Goal: Find specific page/section

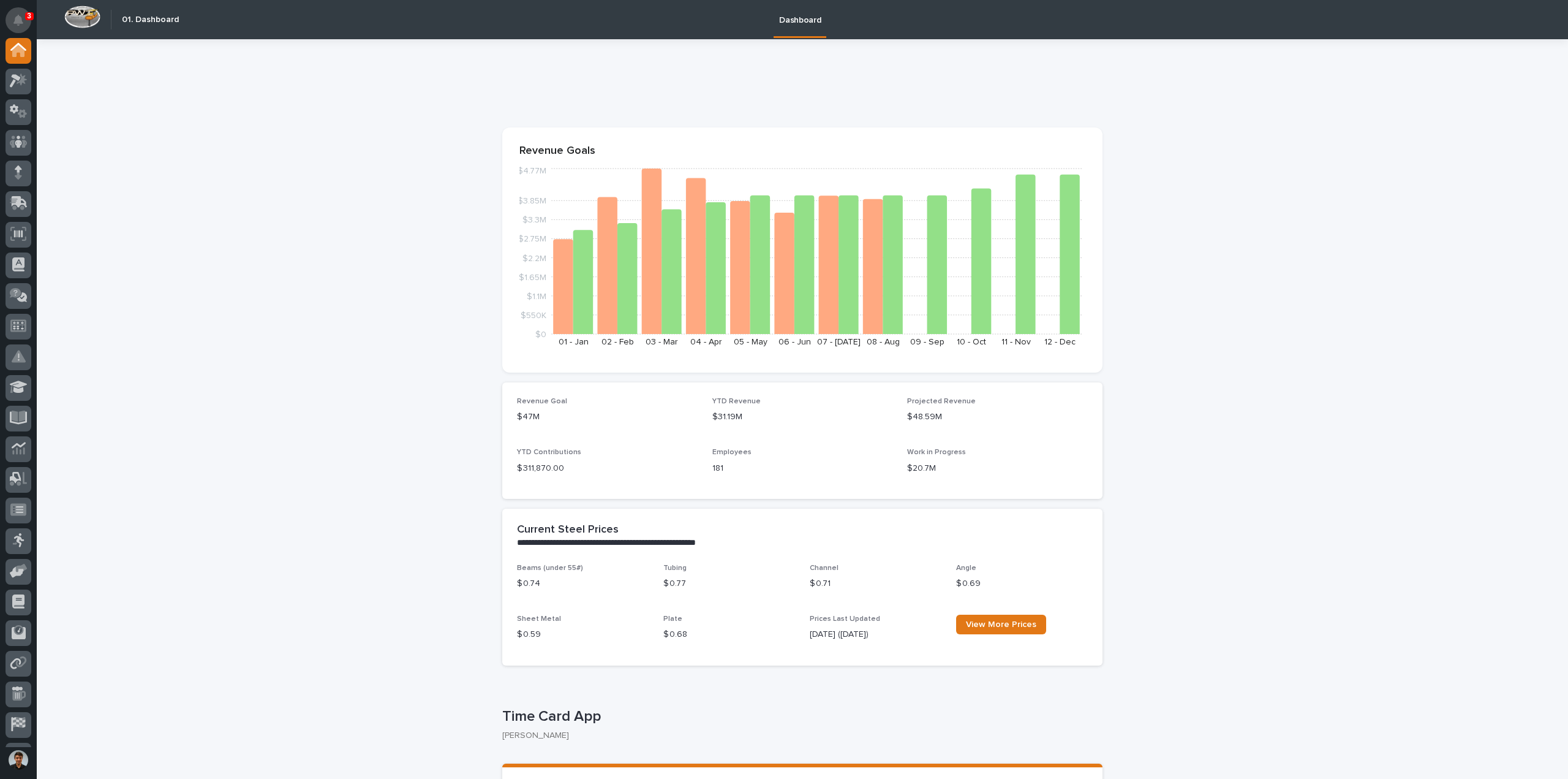
click at [20, 23] on icon "Notifications" at bounding box center [19, 20] width 10 height 11
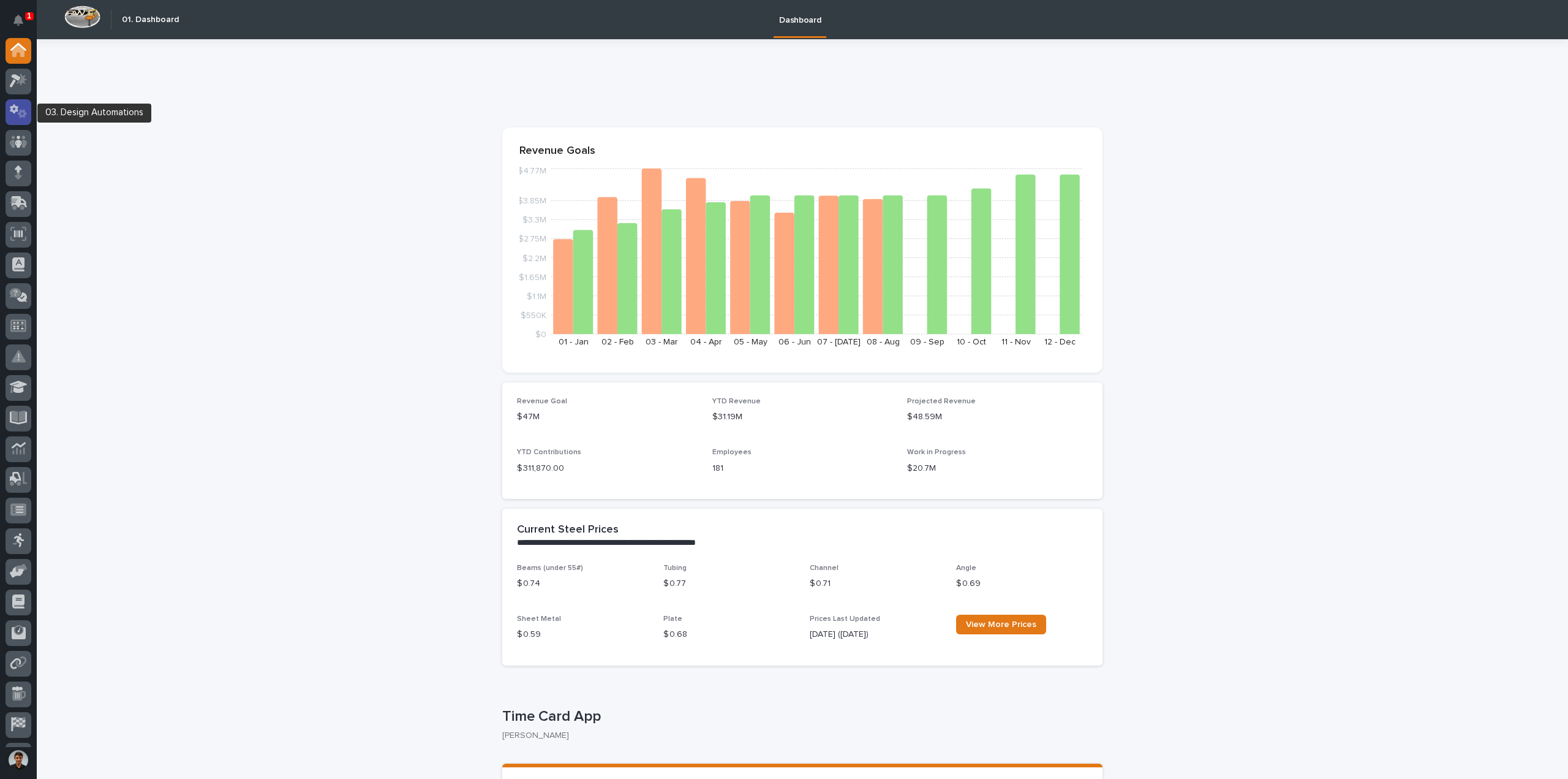
click at [17, 112] on icon at bounding box center [19, 111] width 18 height 14
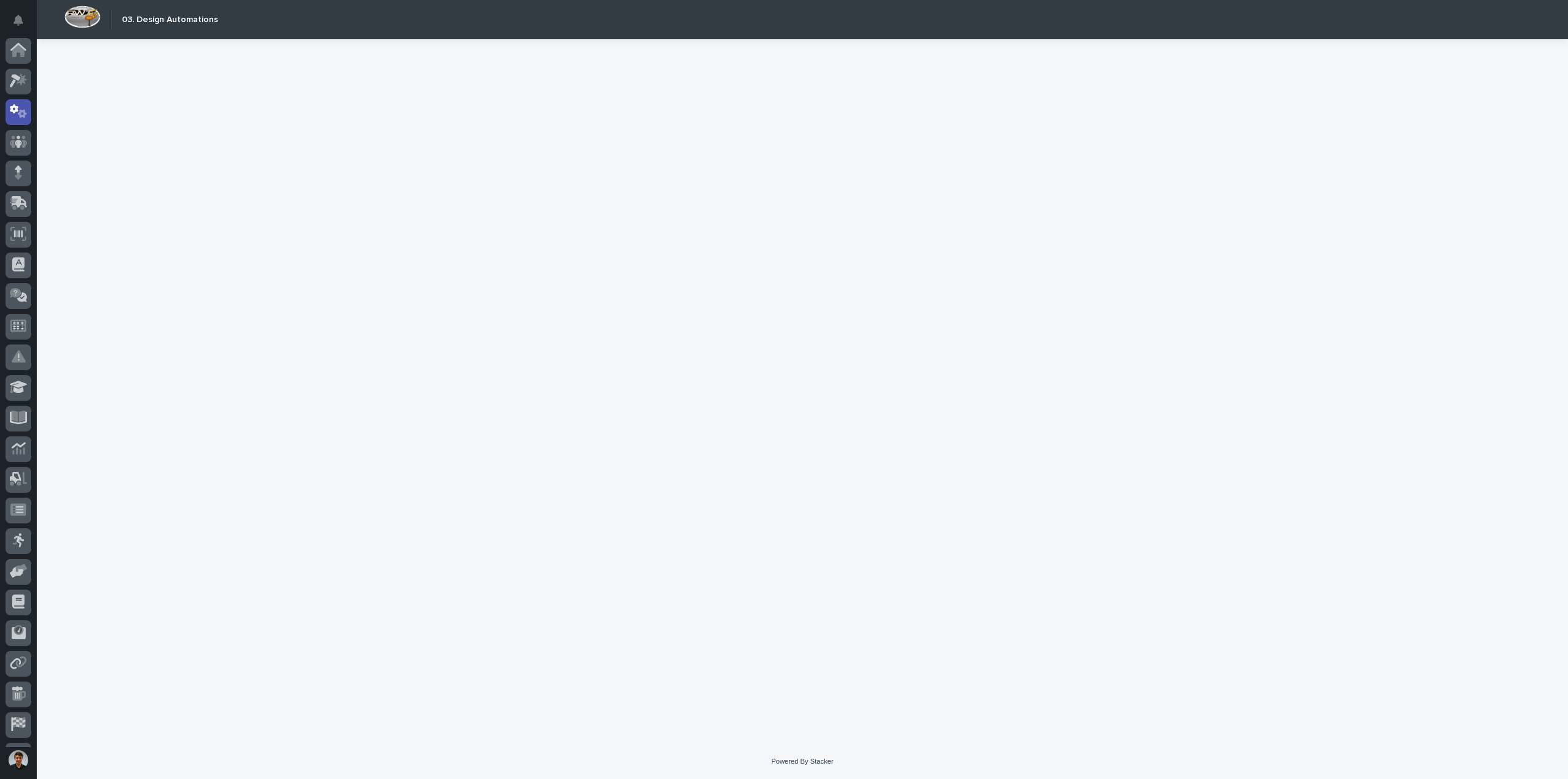
scroll to position [56, 0]
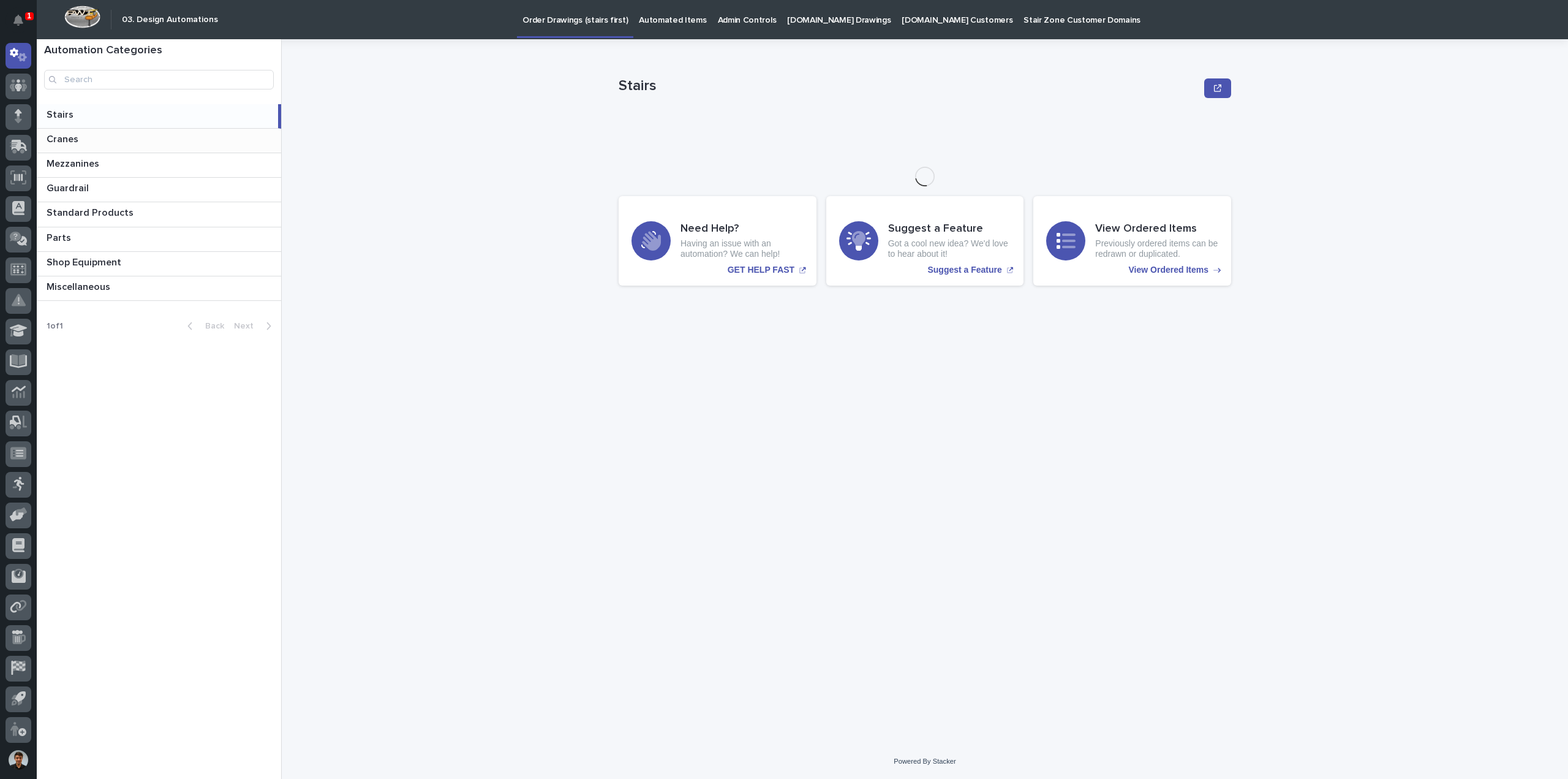
click at [47, 139] on p "Cranes" at bounding box center [64, 138] width 34 height 14
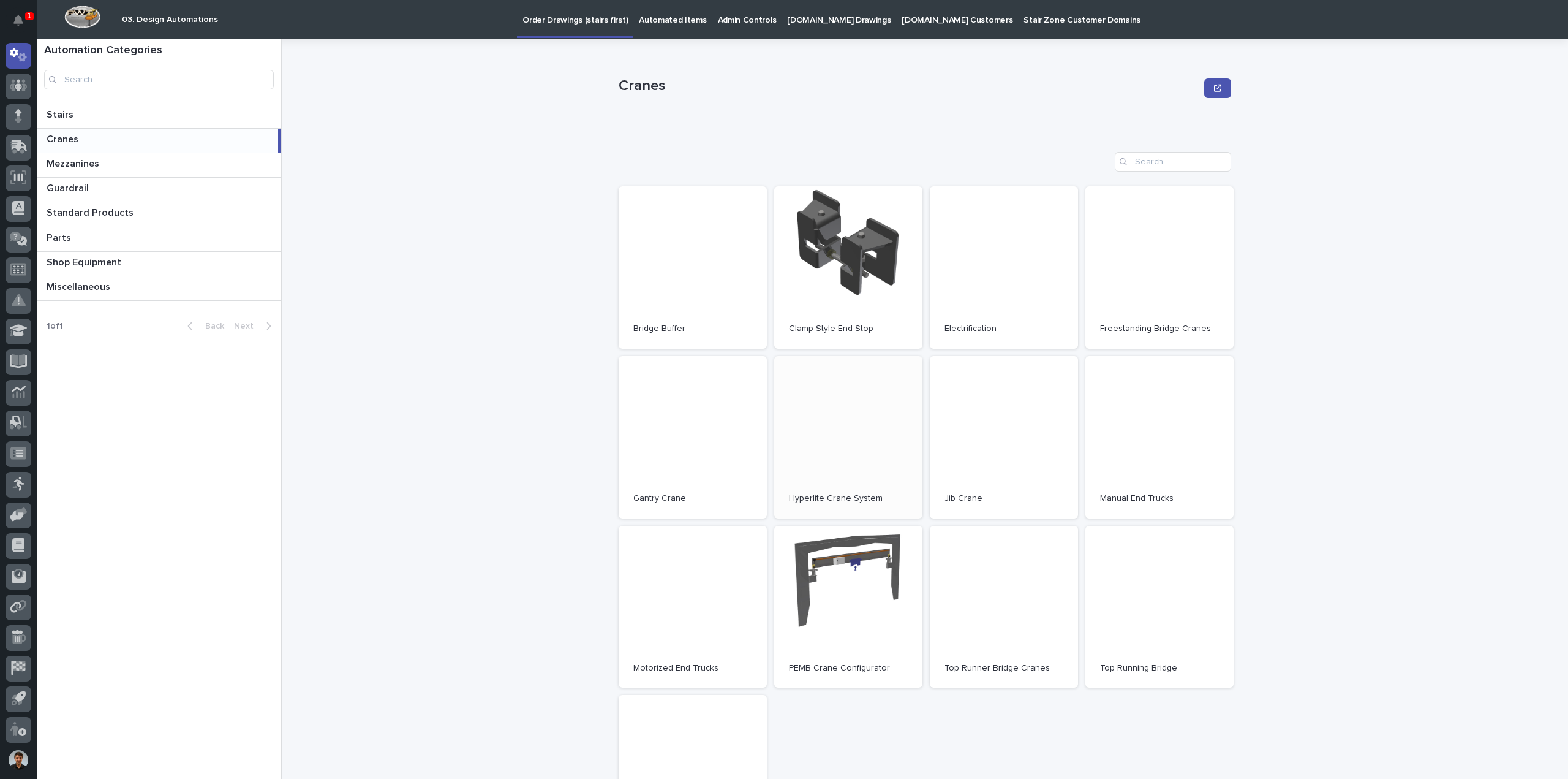
scroll to position [245, 0]
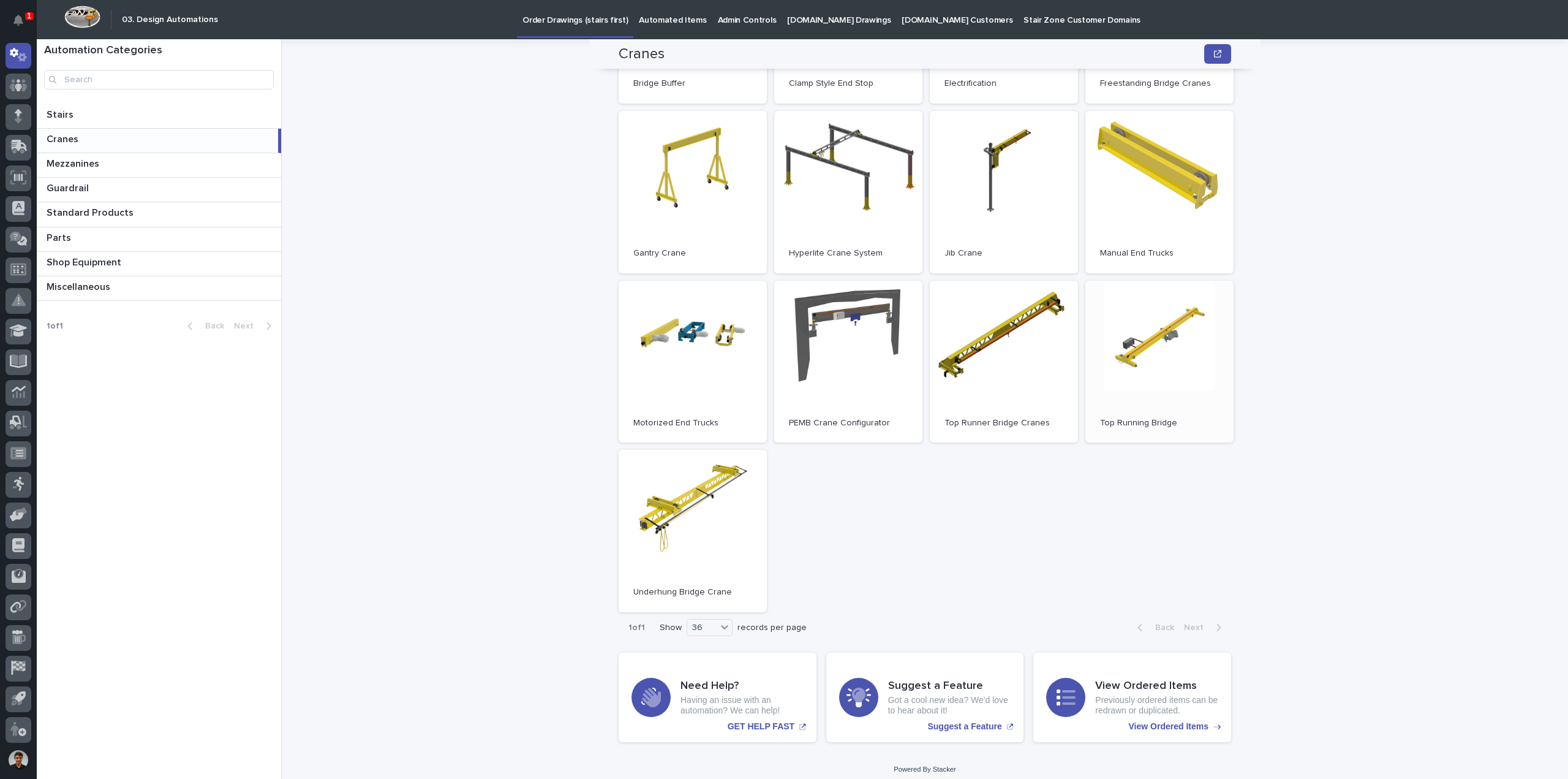
click at [1156, 341] on link "Open" at bounding box center [1159, 362] width 148 height 163
